Goal: Transaction & Acquisition: Purchase product/service

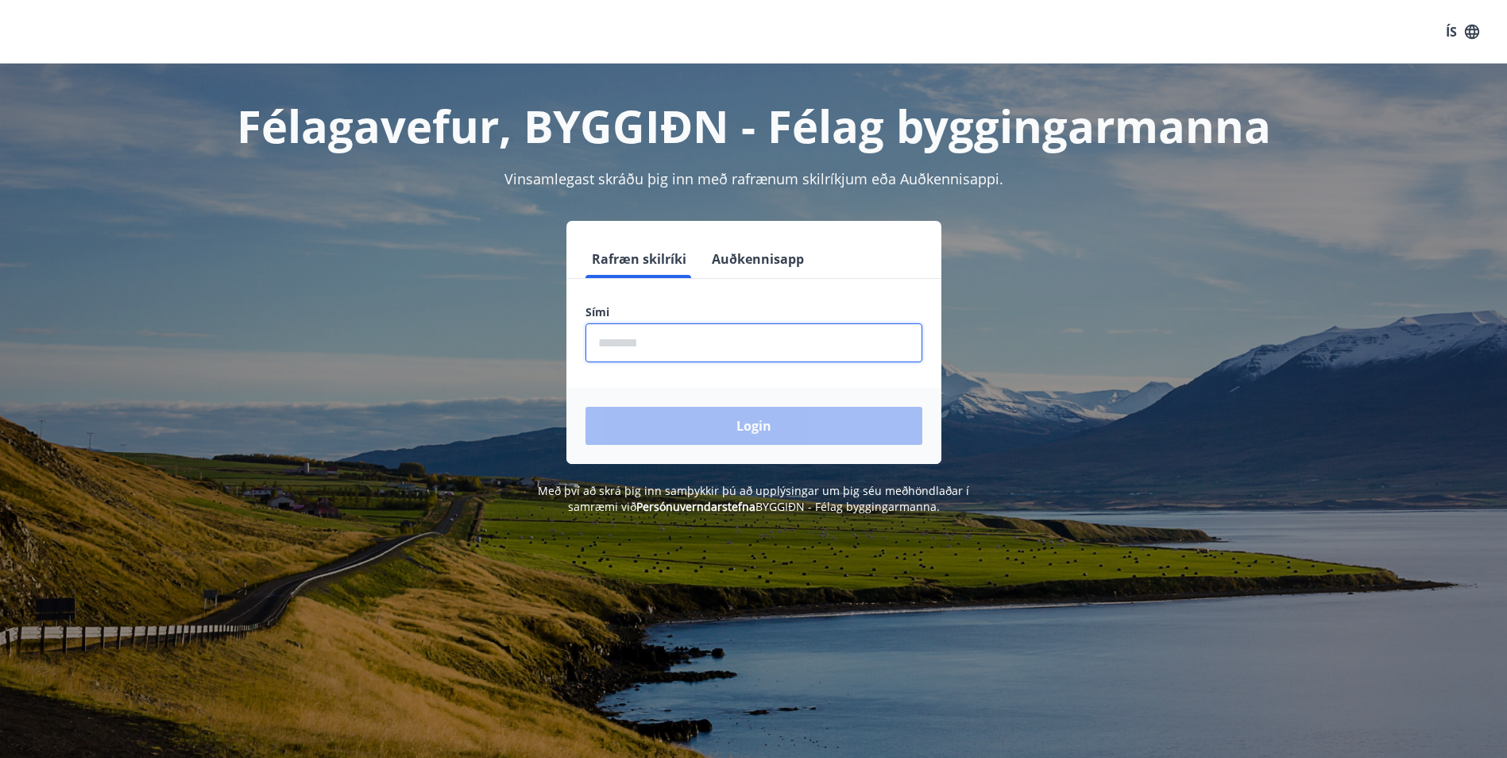
click at [702, 343] on input "phone" at bounding box center [754, 342] width 337 height 39
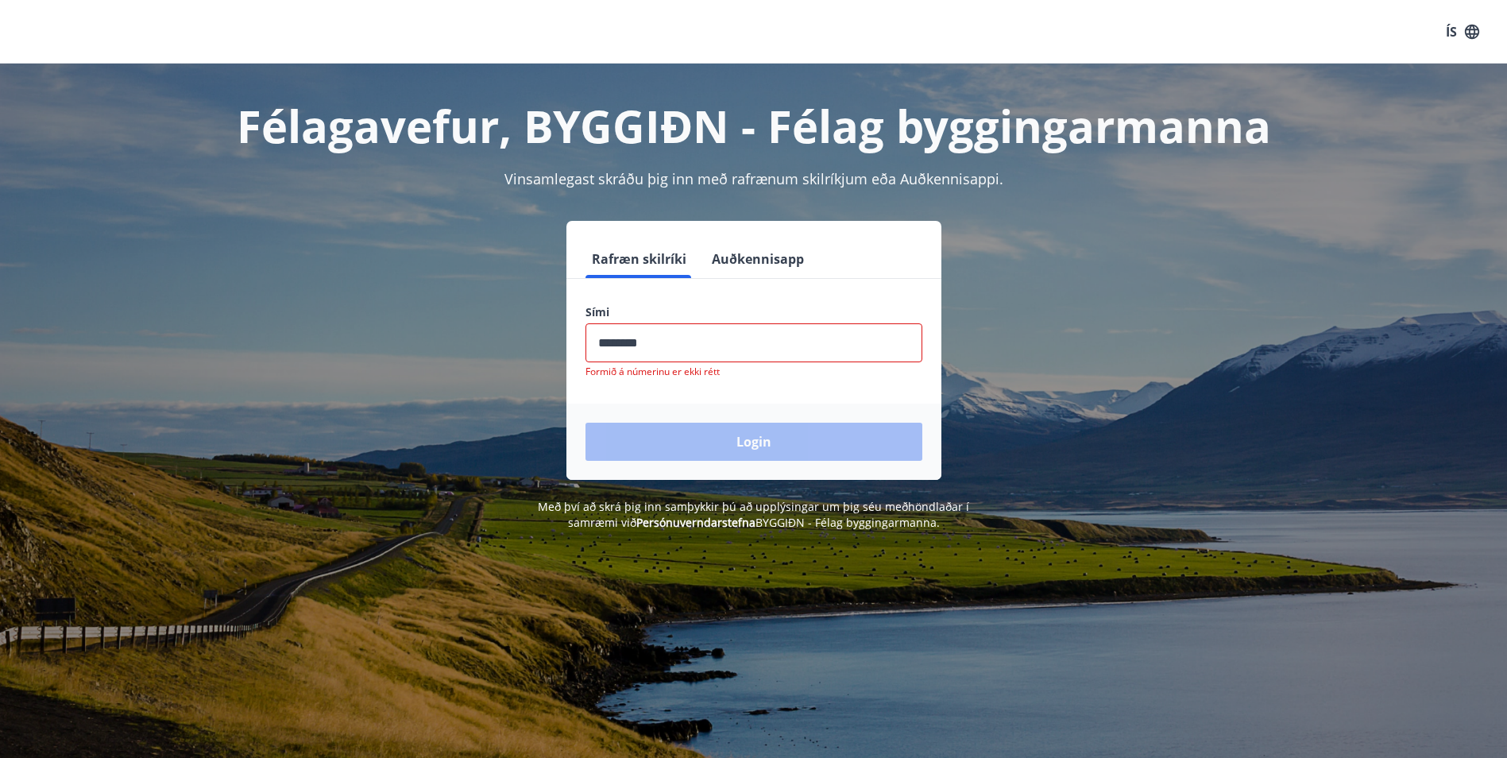
click at [754, 434] on div "Login" at bounding box center [754, 442] width 375 height 76
click at [628, 348] on input "phone" at bounding box center [754, 342] width 337 height 39
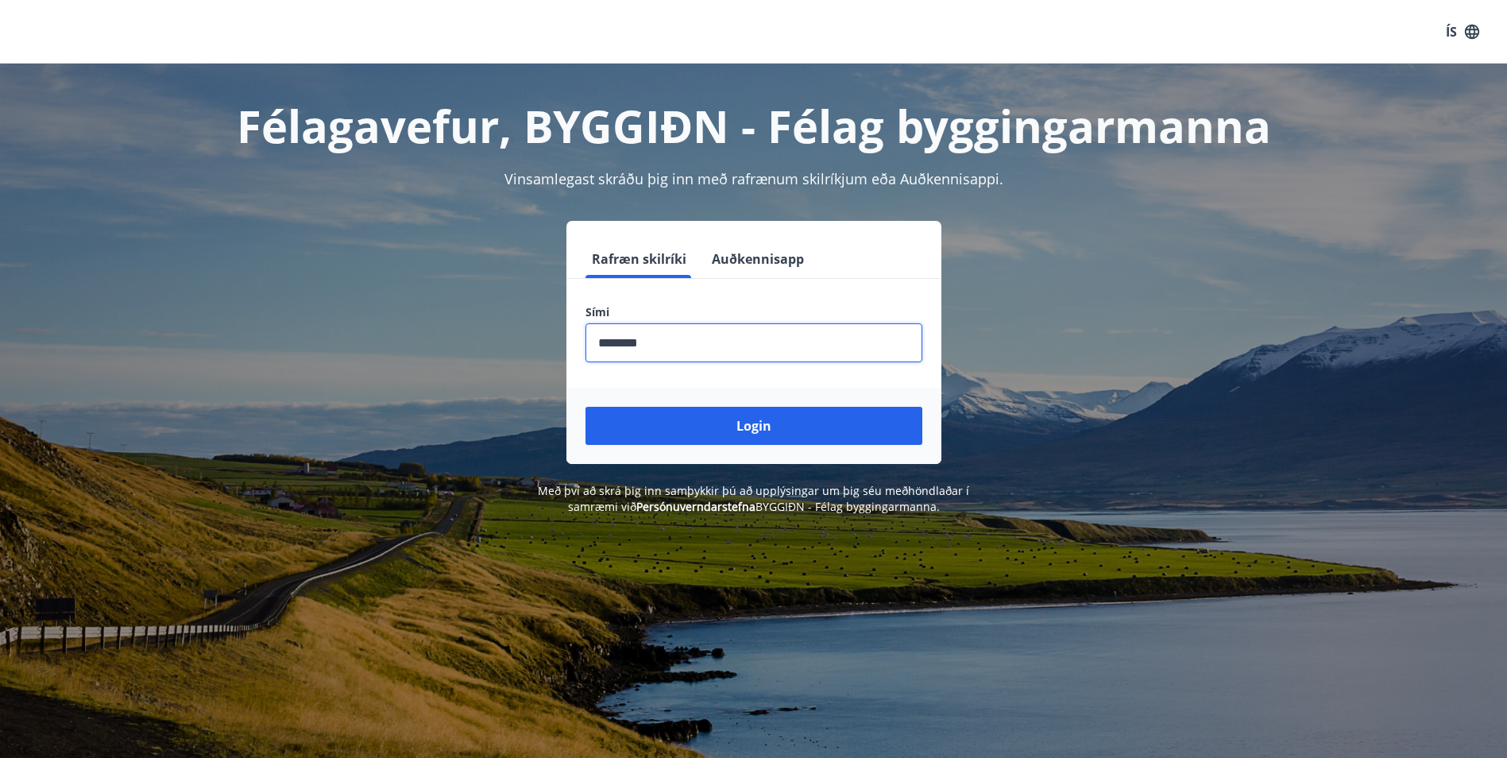
click at [625, 342] on input "phone" at bounding box center [754, 342] width 337 height 39
type input "********"
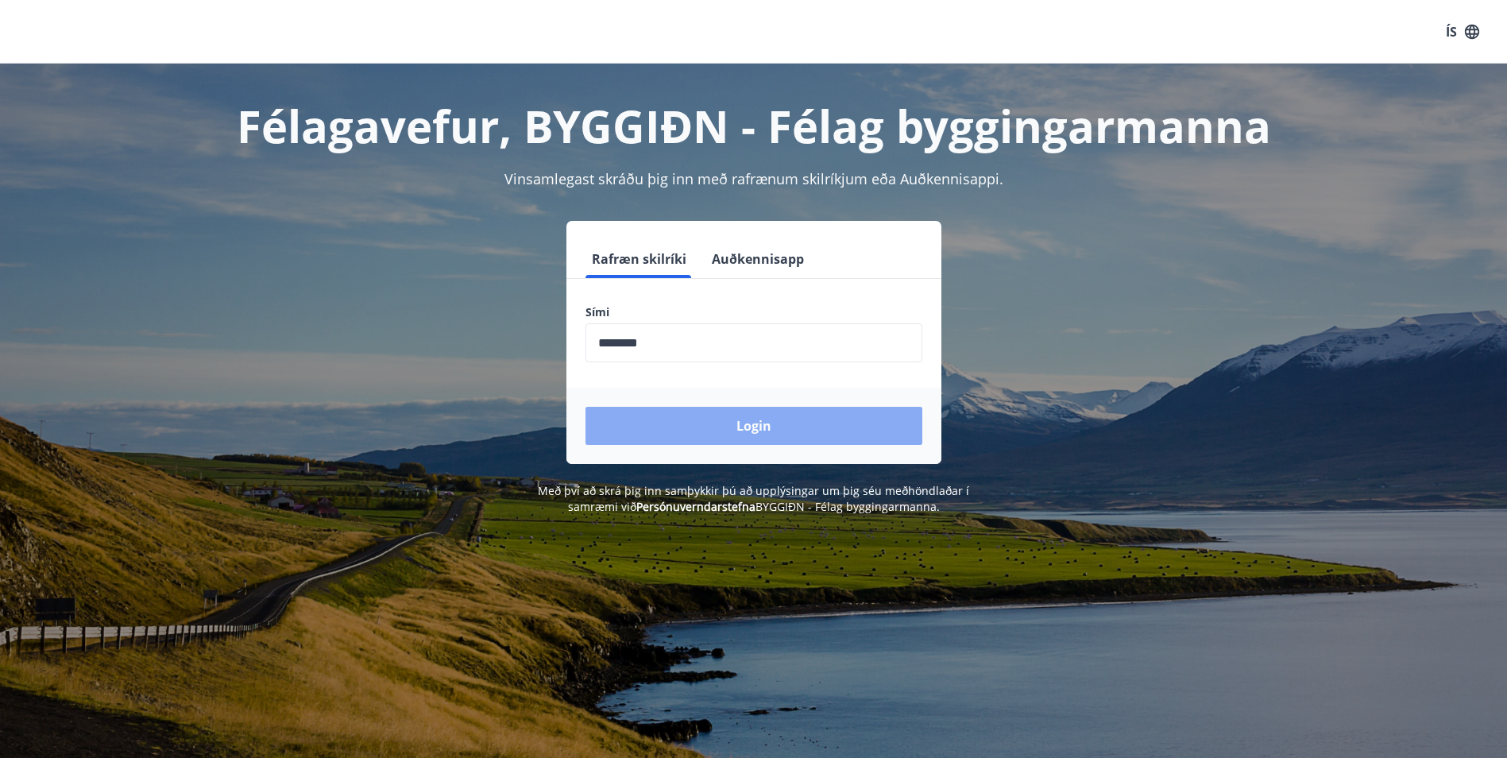
click at [733, 416] on button "Login" at bounding box center [754, 426] width 337 height 38
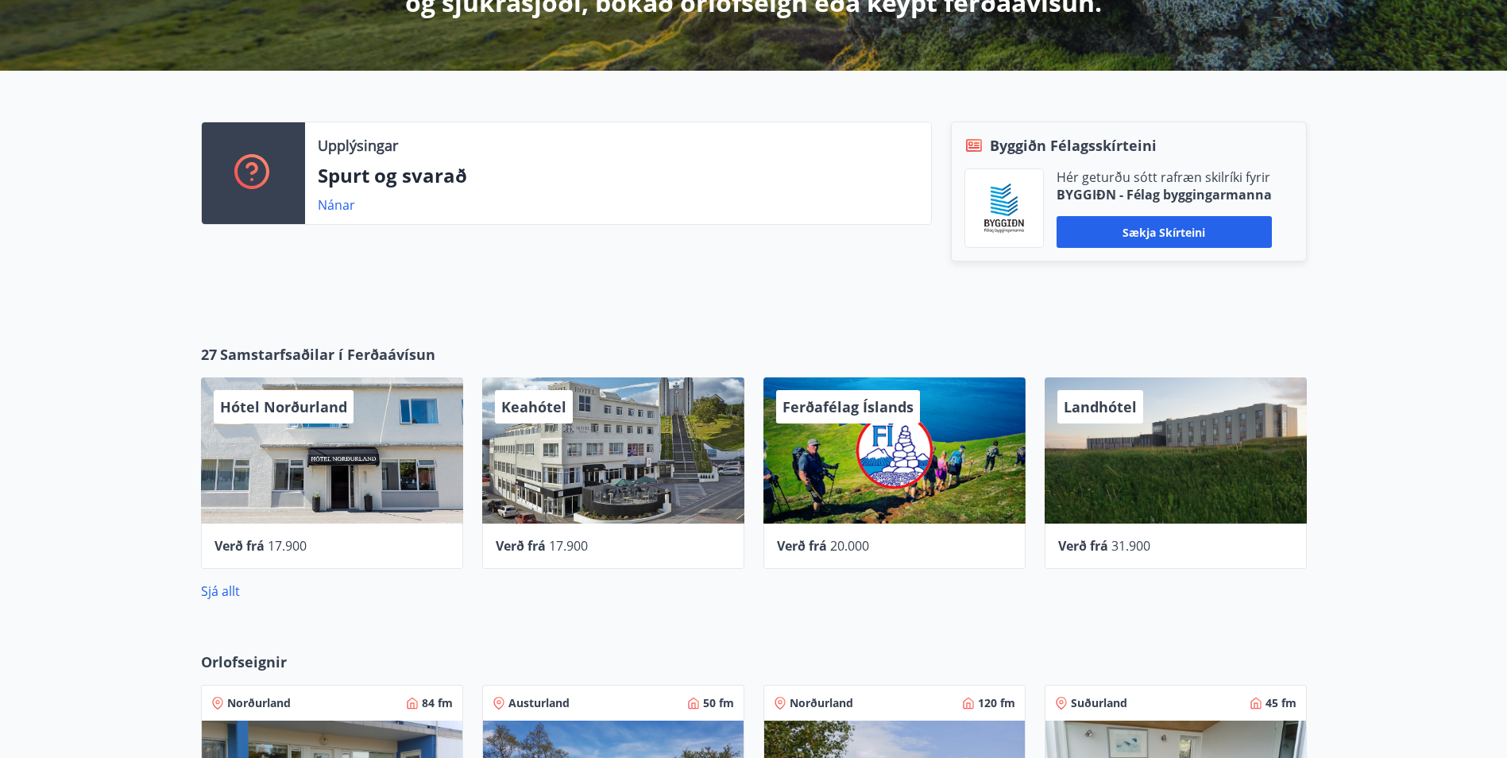
scroll to position [397, 0]
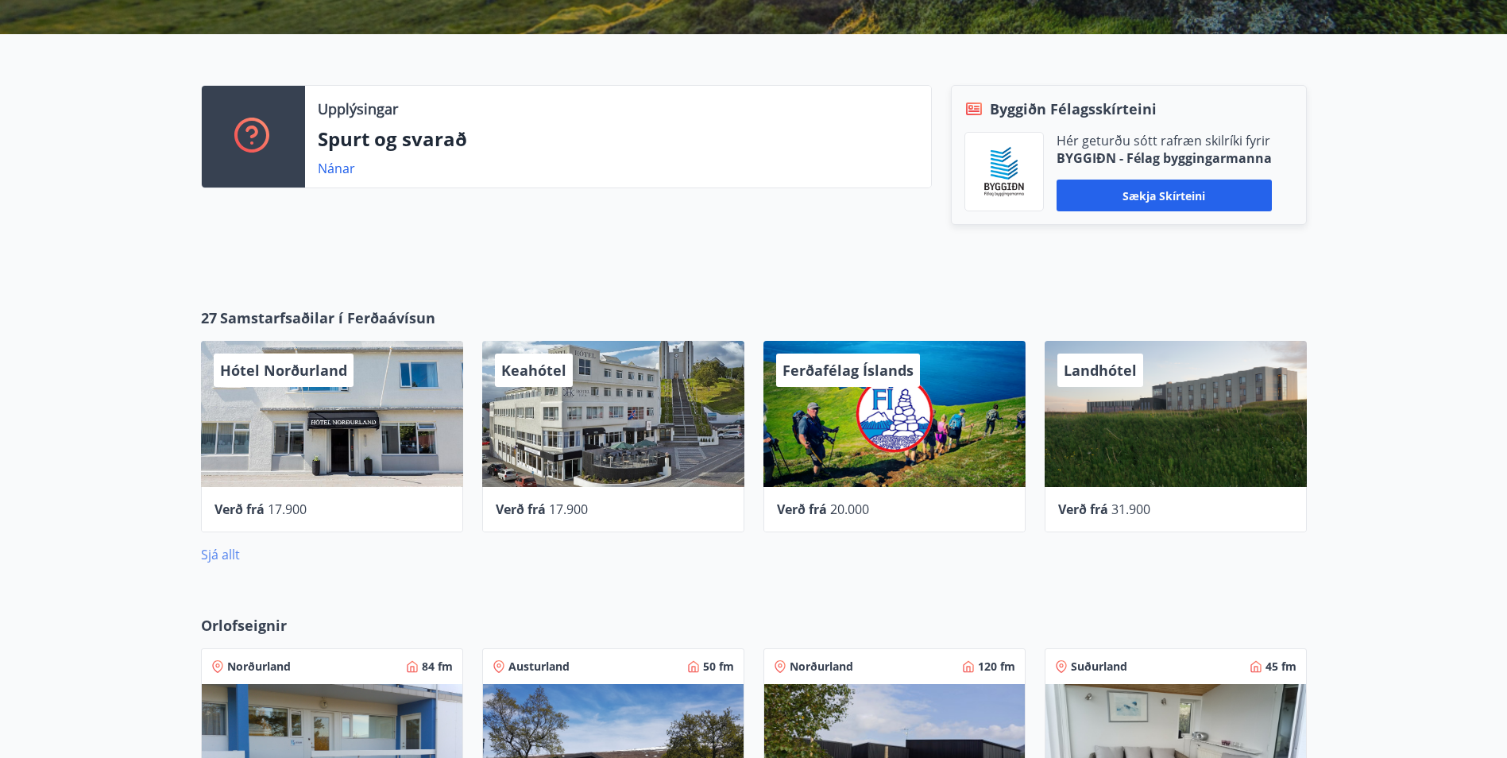
click at [218, 559] on link "Sjá allt" at bounding box center [220, 554] width 39 height 17
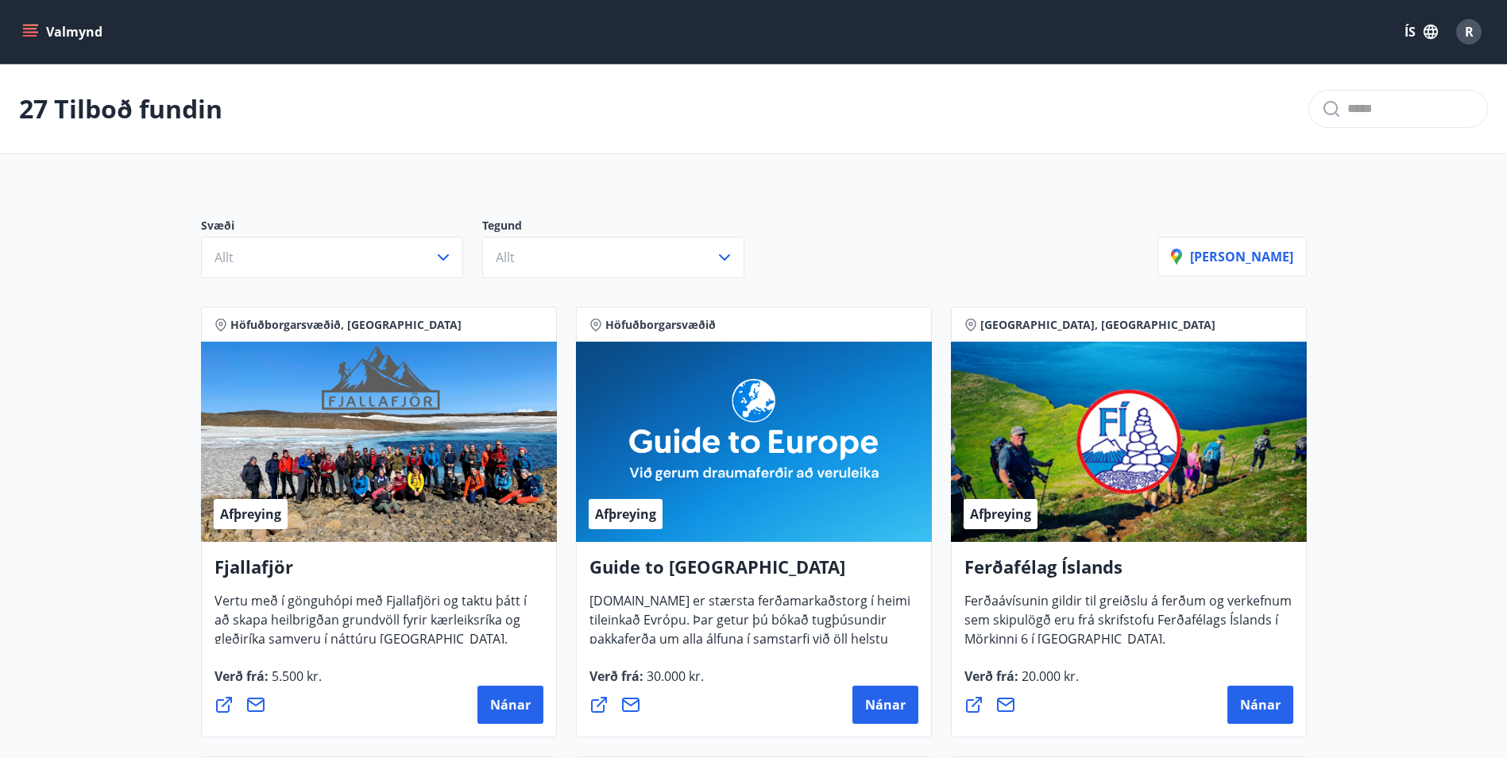
click at [44, 25] on button "Valmynd" at bounding box center [64, 31] width 90 height 29
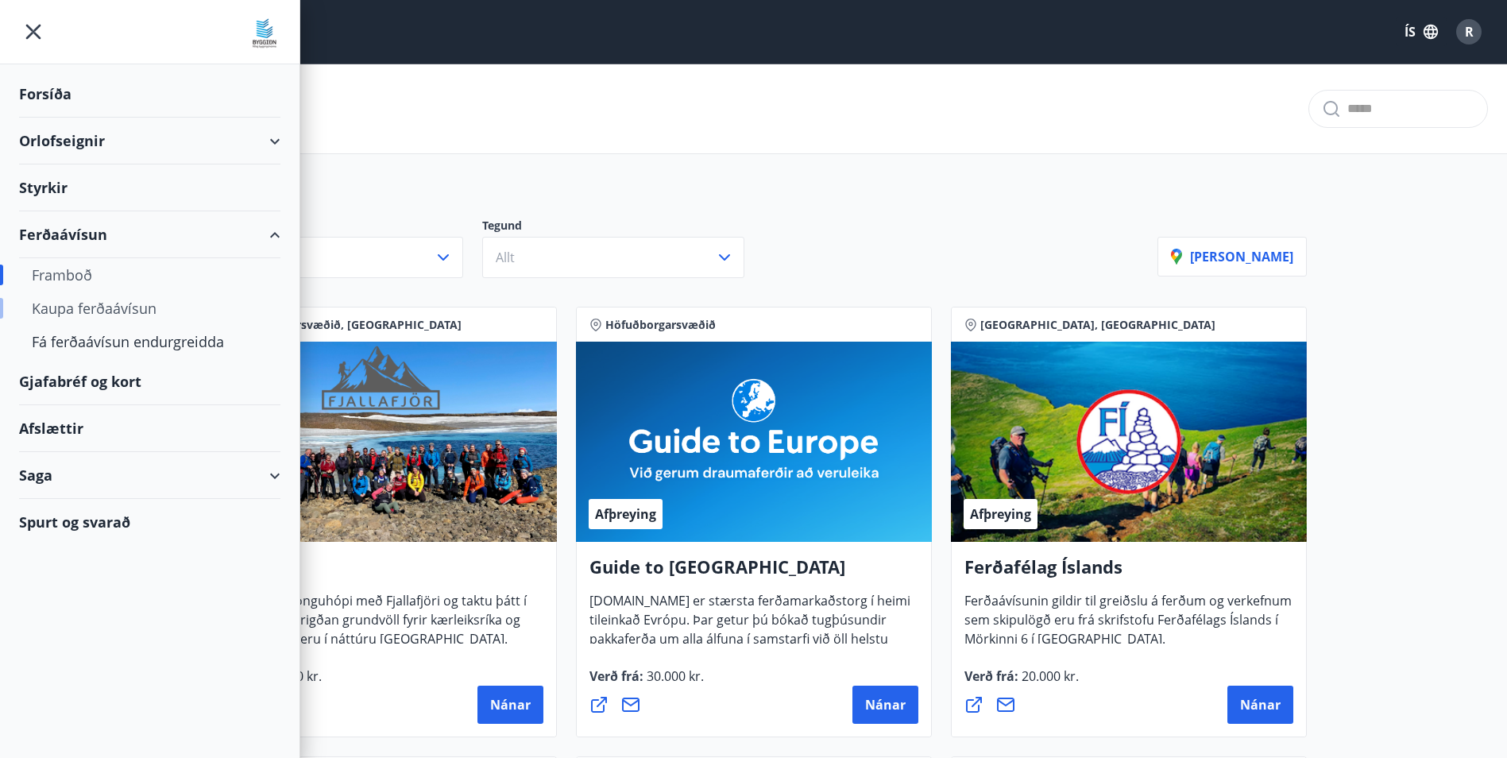
click at [102, 308] on div "Kaupa ferðaávísun" at bounding box center [150, 308] width 236 height 33
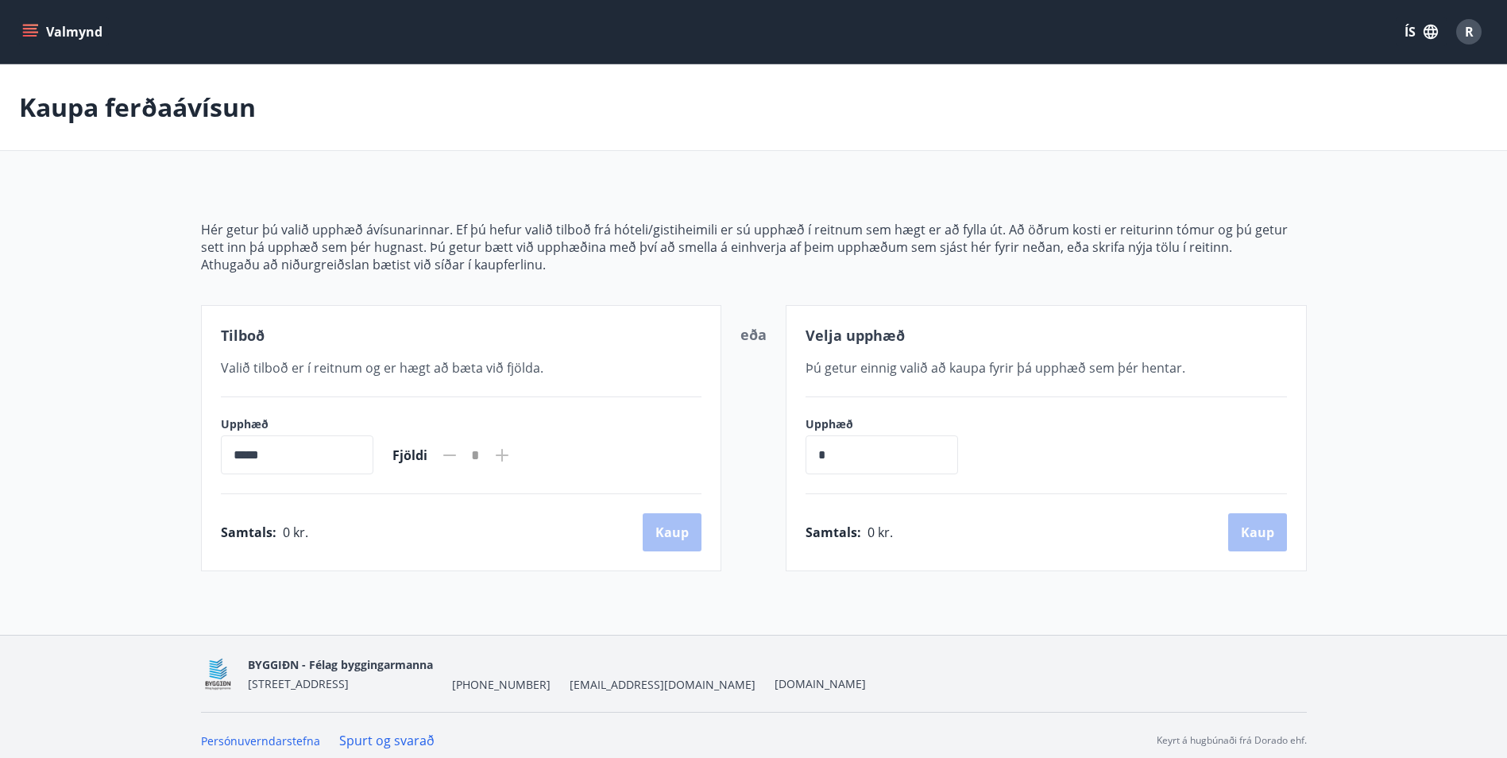
click at [281, 455] on input "*****" at bounding box center [297, 454] width 153 height 39
click at [261, 459] on input "*****" at bounding box center [297, 454] width 153 height 39
click at [509, 456] on icon at bounding box center [502, 455] width 13 height 13
click at [857, 458] on input "*" at bounding box center [882, 454] width 153 height 39
type input "*"
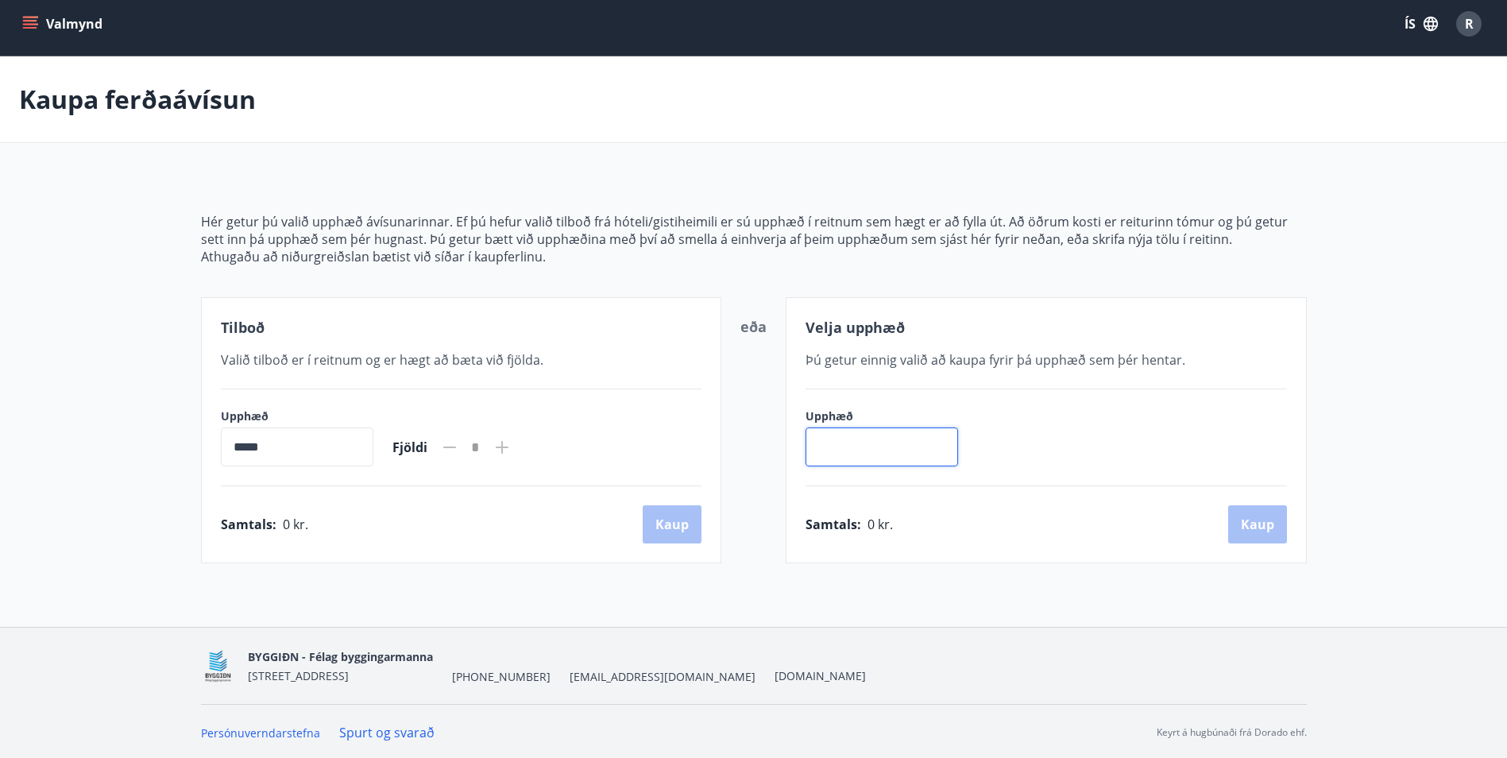
scroll to position [10, 0]
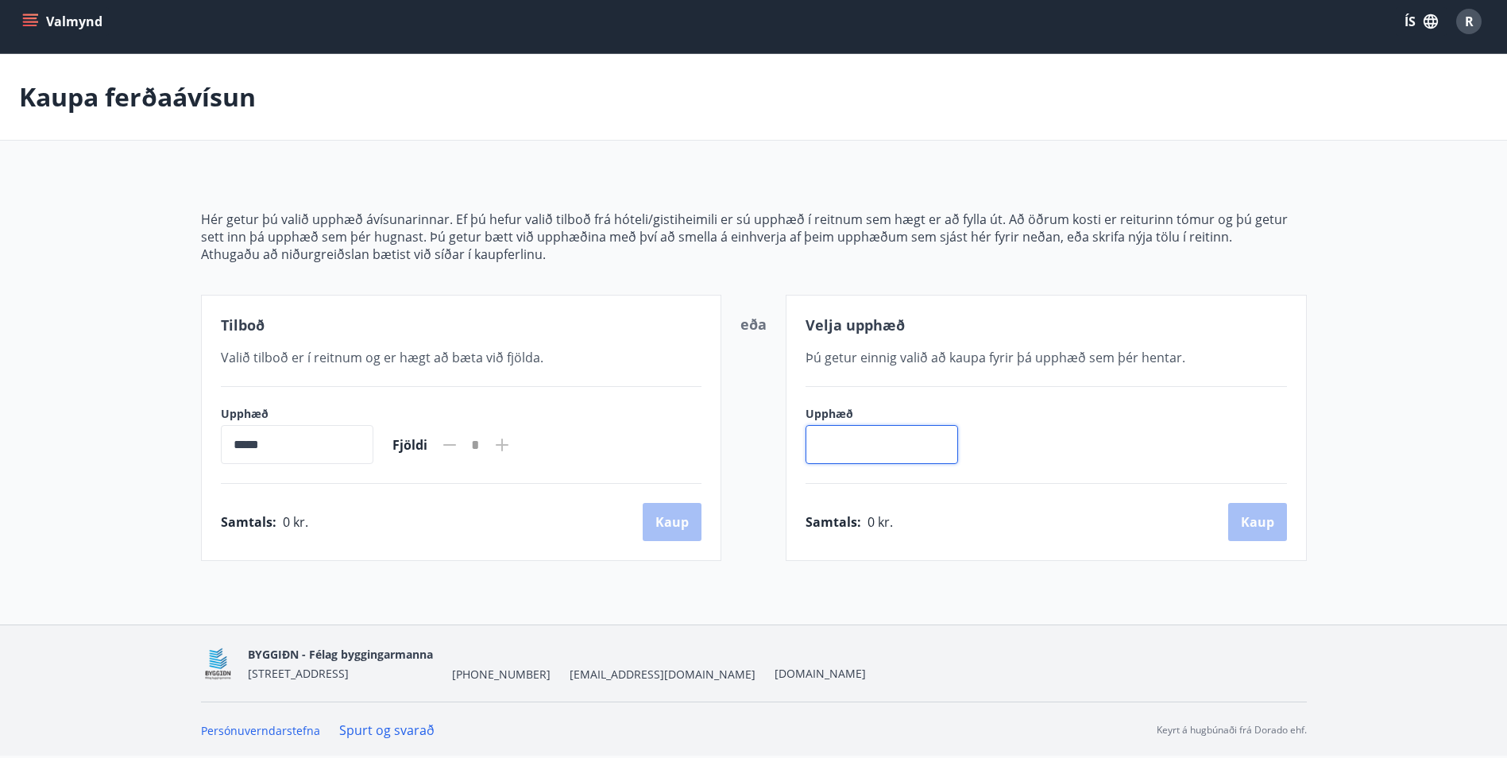
click at [512, 451] on icon at bounding box center [502, 444] width 19 height 19
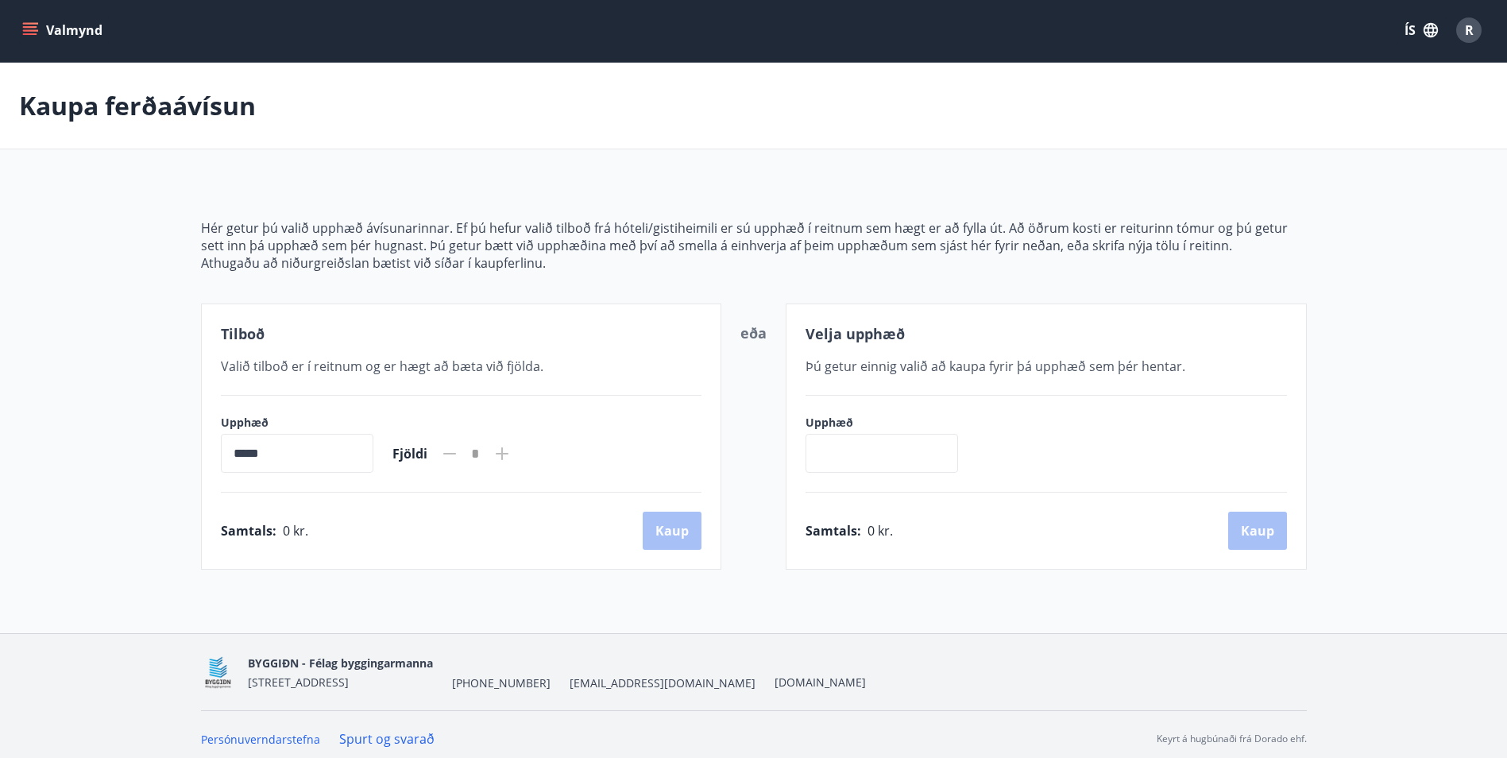
scroll to position [0, 0]
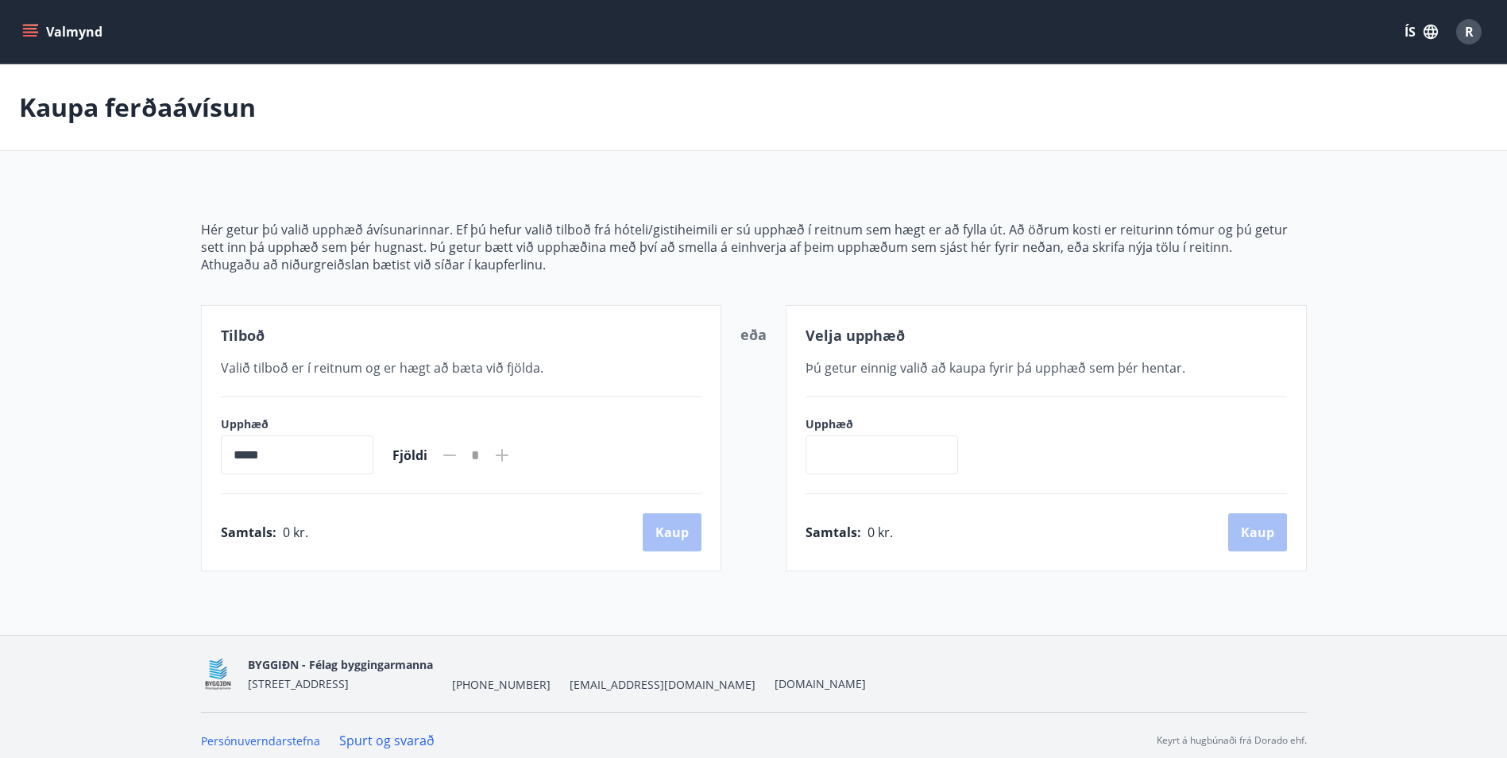
click at [31, 31] on icon "menu" at bounding box center [30, 32] width 16 height 16
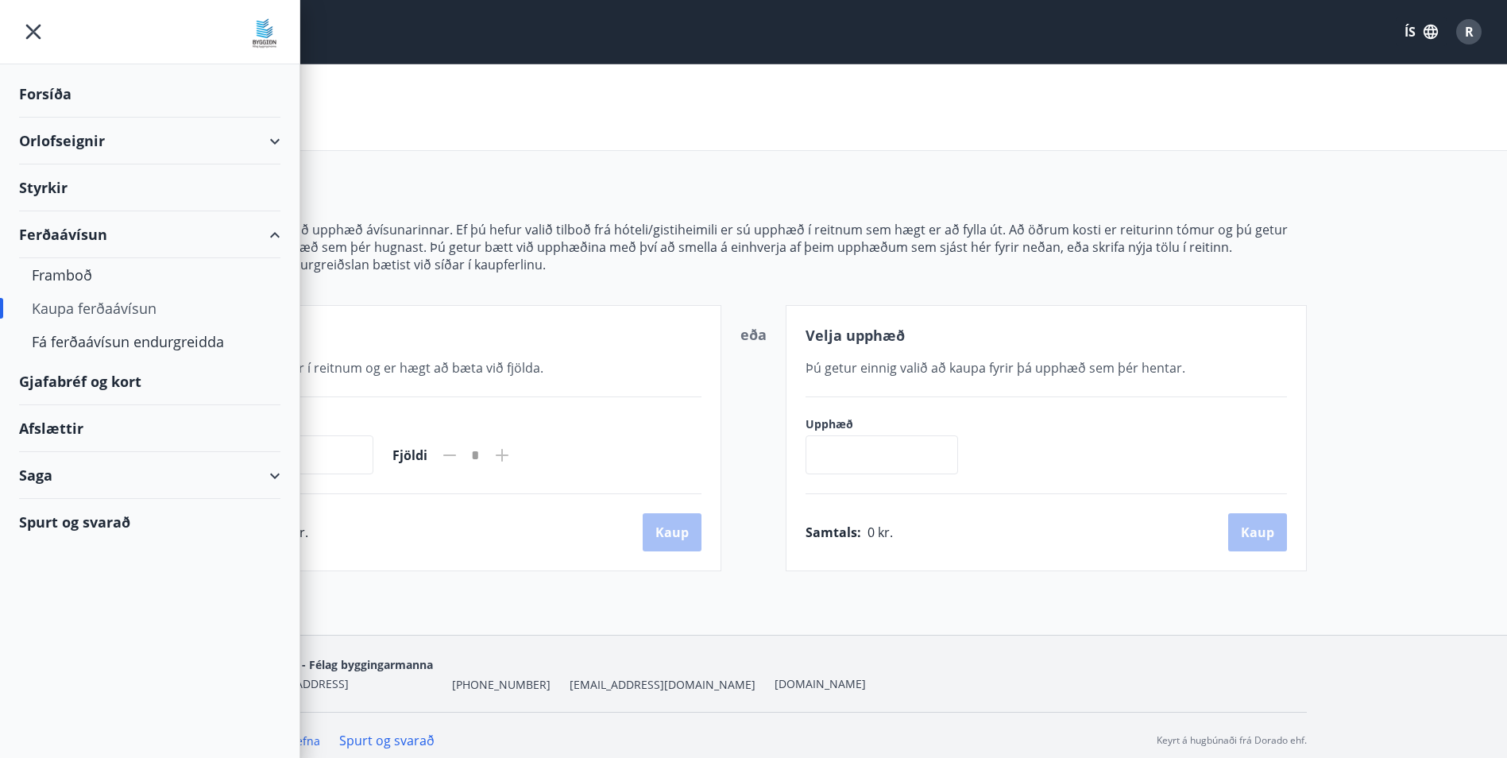
click at [34, 188] on div "Styrkir" at bounding box center [149, 187] width 261 height 47
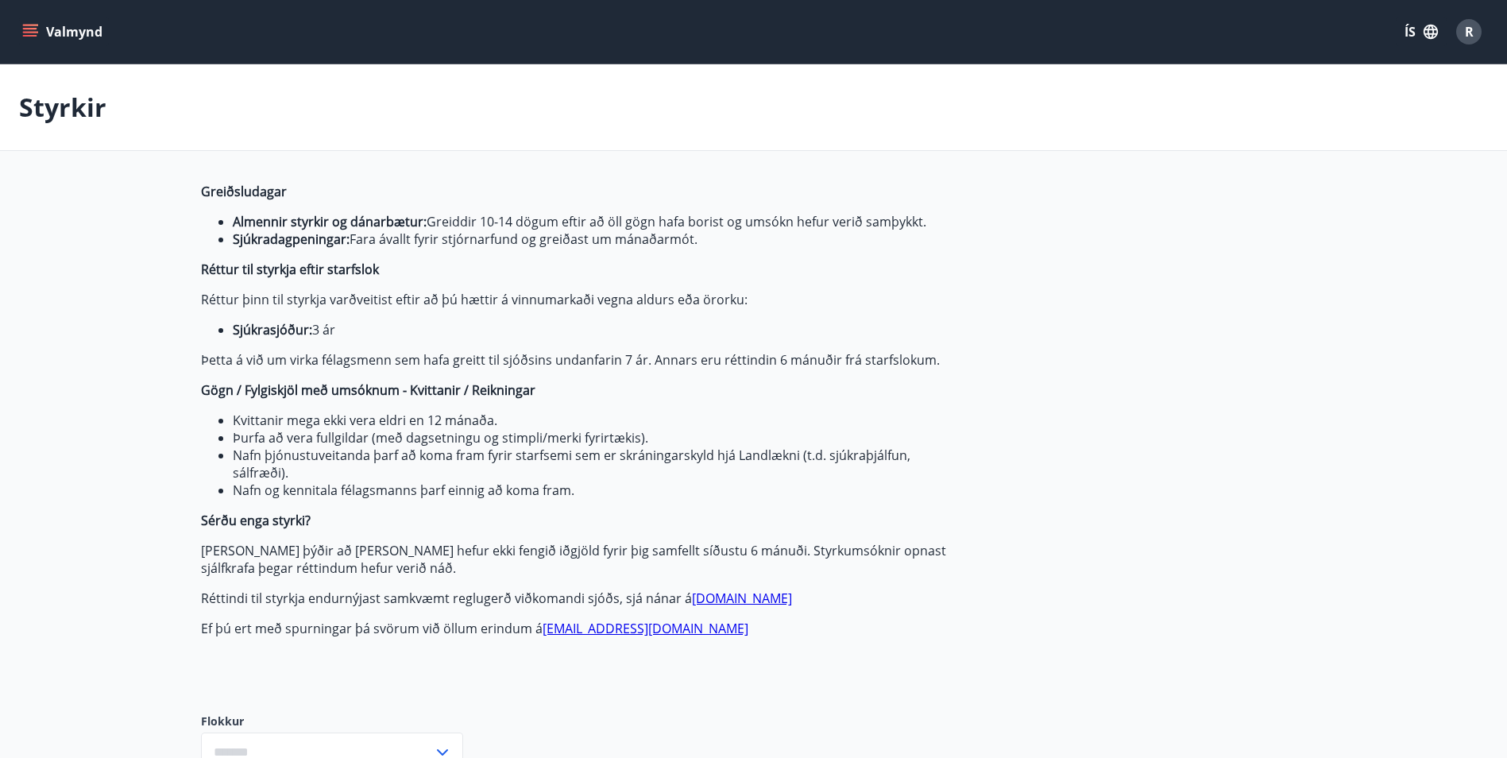
type input "***"
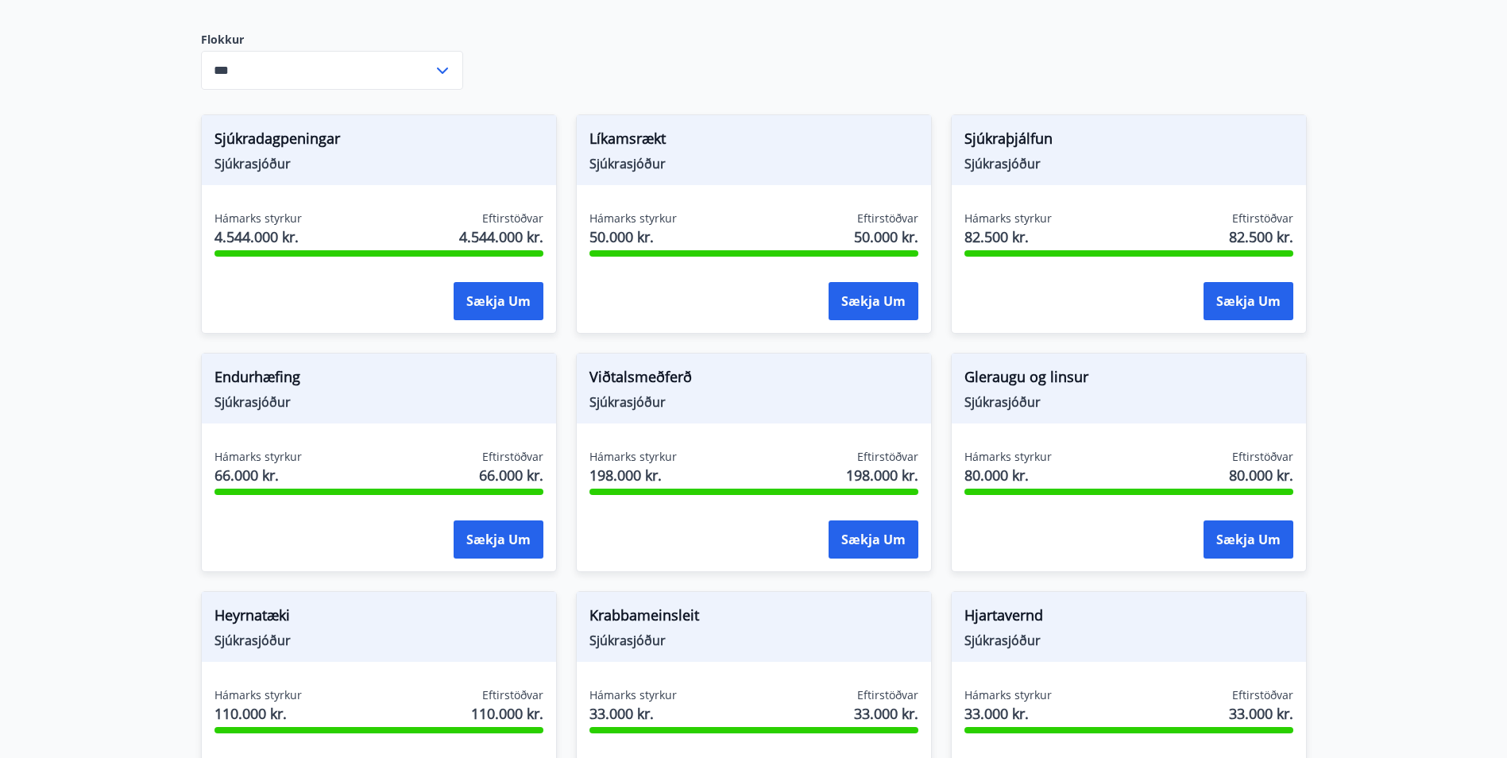
scroll to position [636, 0]
